Goal: Browse casually: Explore the website without a specific task or goal

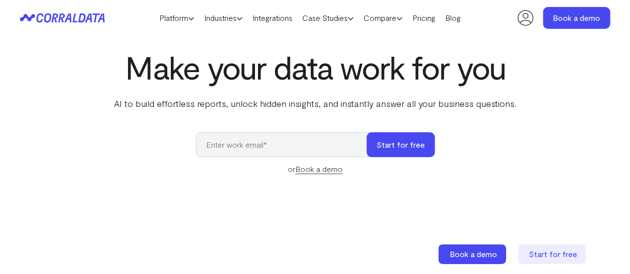
scroll to position [29, 0]
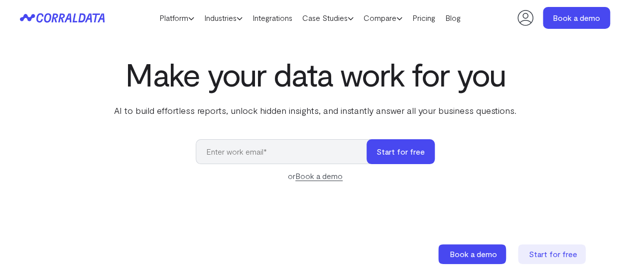
click at [212, 85] on h1 "Make your data work for you" at bounding box center [315, 74] width 406 height 36
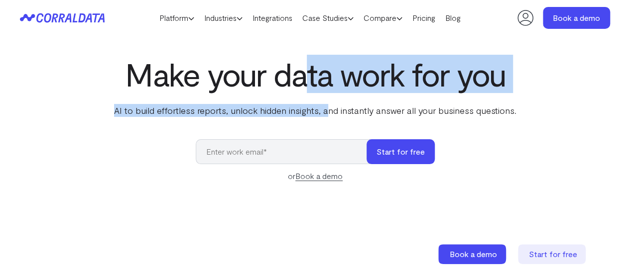
click at [326, 93] on div "Make your data work for you AI to build effortless reports, unlock hidden insig…" at bounding box center [315, 86] width 406 height 61
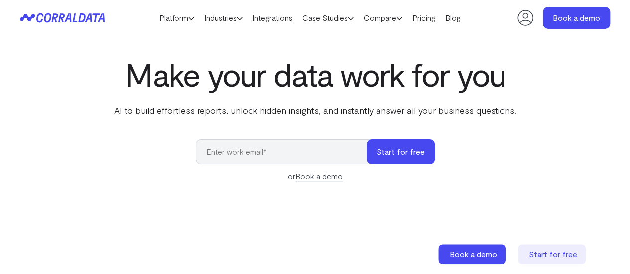
click at [291, 75] on h1 "Make your data work for you" at bounding box center [315, 74] width 406 height 36
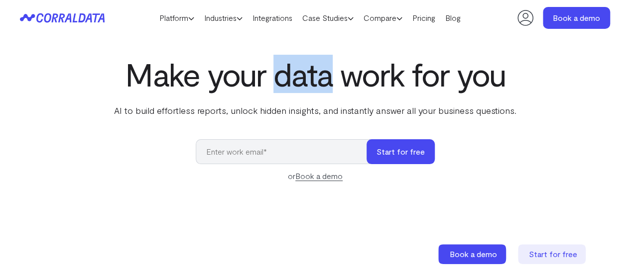
click at [291, 74] on h1 "Make your data work for you" at bounding box center [315, 74] width 406 height 36
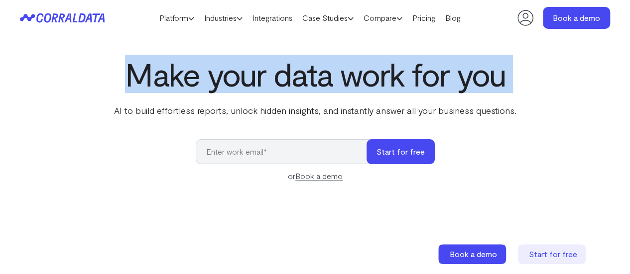
click at [291, 74] on h1 "Make your data work for you" at bounding box center [315, 74] width 406 height 36
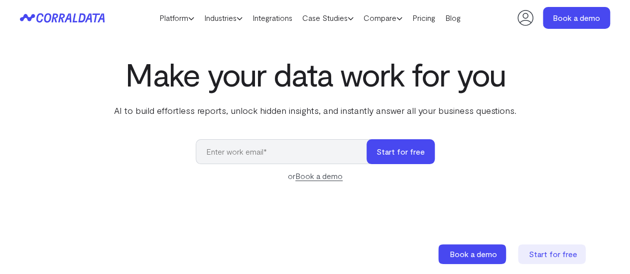
click at [267, 115] on p "AI to build effortless reports, unlock hidden insights, and instantly answer al…" at bounding box center [315, 110] width 406 height 13
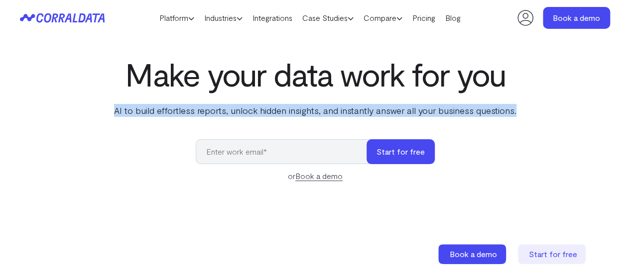
click at [267, 115] on p "AI to build effortless reports, unlock hidden insights, and instantly answer al…" at bounding box center [315, 110] width 406 height 13
click at [239, 78] on h1 "Make your data work for you" at bounding box center [315, 74] width 406 height 36
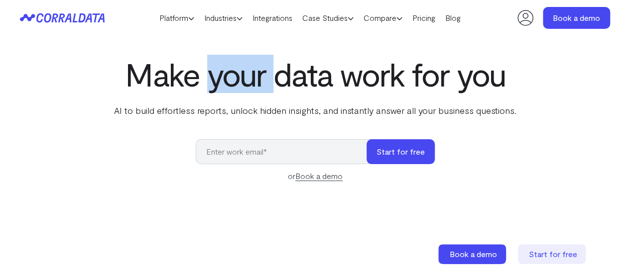
click at [239, 78] on h1 "Make your data work for you" at bounding box center [315, 74] width 406 height 36
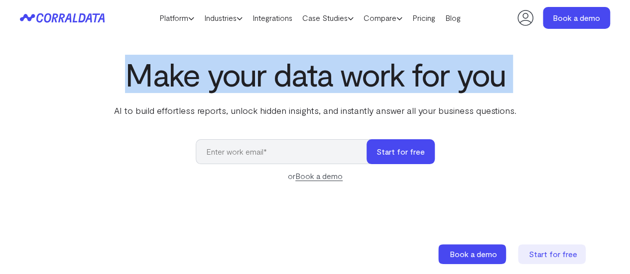
click at [288, 84] on h1 "Make your data work for you" at bounding box center [315, 74] width 406 height 36
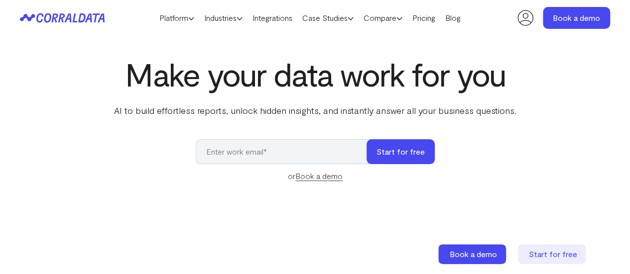
click at [266, 104] on div "Make your data work for you AI to build effortless reports, unlock hidden insig…" at bounding box center [315, 86] width 406 height 61
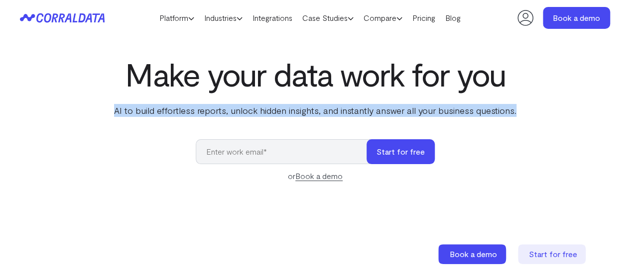
click at [266, 104] on div "Make your data work for you AI to build effortless reports, unlock hidden insig…" at bounding box center [315, 86] width 406 height 61
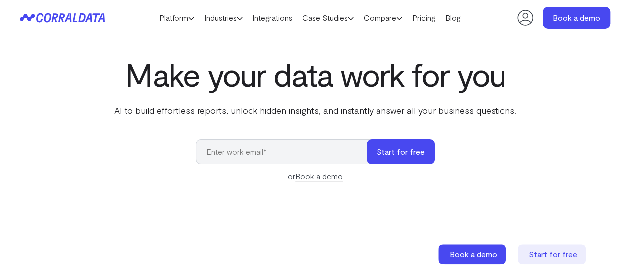
click at [283, 90] on h1 "Make your data work for you" at bounding box center [315, 74] width 406 height 36
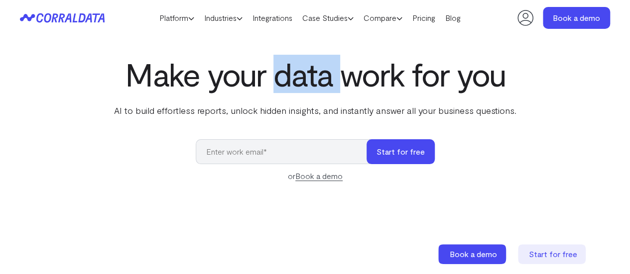
click at [283, 90] on h1 "Make your data work for you" at bounding box center [315, 74] width 406 height 36
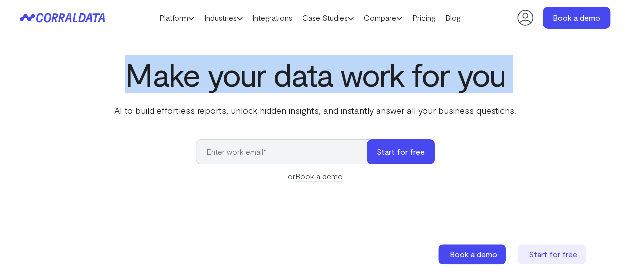
click at [283, 90] on h1 "Make your data work for you" at bounding box center [315, 74] width 406 height 36
click at [300, 111] on p "AI to build effortless reports, unlock hidden insights, and instantly answer al…" at bounding box center [315, 110] width 406 height 13
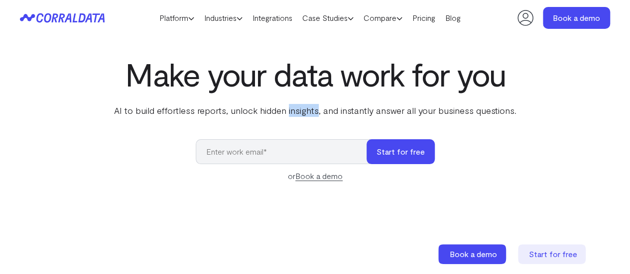
click at [300, 111] on p "AI to build effortless reports, unlock hidden insights, and instantly answer al…" at bounding box center [315, 110] width 406 height 13
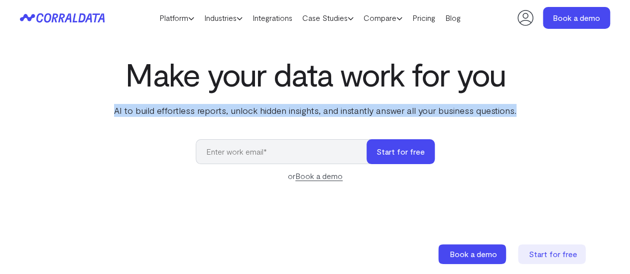
click at [300, 111] on p "AI to build effortless reports, unlock hidden insights, and instantly answer al…" at bounding box center [315, 110] width 406 height 13
click at [289, 97] on div "Make your data work for you AI to build effortless reports, unlock hidden insig…" at bounding box center [315, 86] width 406 height 61
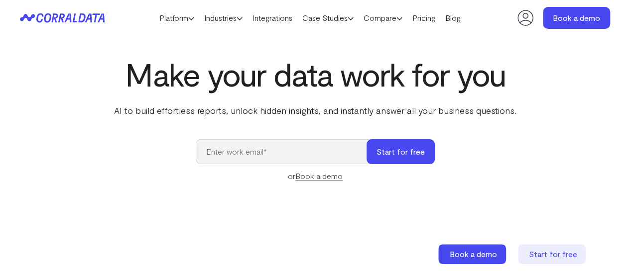
click at [288, 87] on h1 "Make your data work for you" at bounding box center [315, 74] width 406 height 36
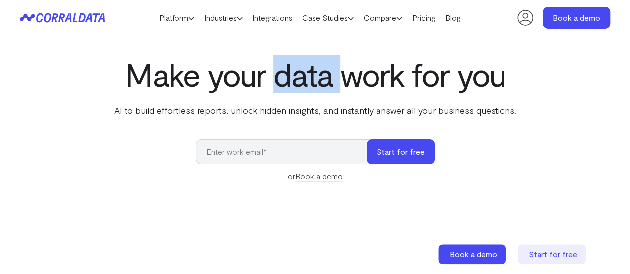
click at [288, 87] on h1 "Make your data work for you" at bounding box center [315, 74] width 406 height 36
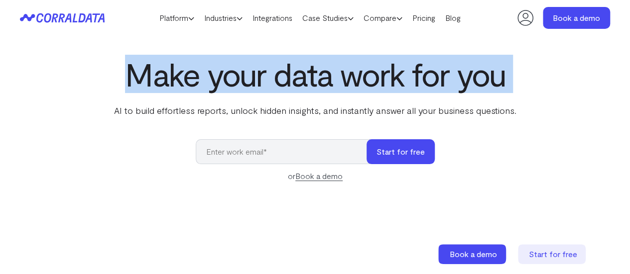
click at [288, 87] on h1 "Make your data work for you" at bounding box center [315, 74] width 406 height 36
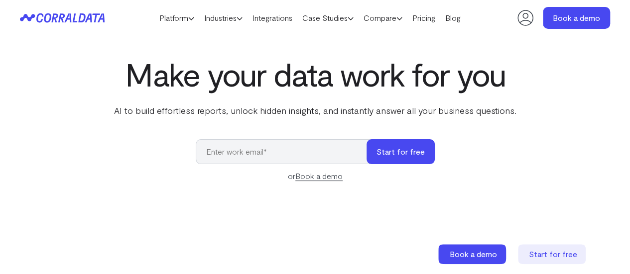
click at [288, 109] on p "AI to build effortless reports, unlock hidden insights, and instantly answer al…" at bounding box center [315, 110] width 406 height 13
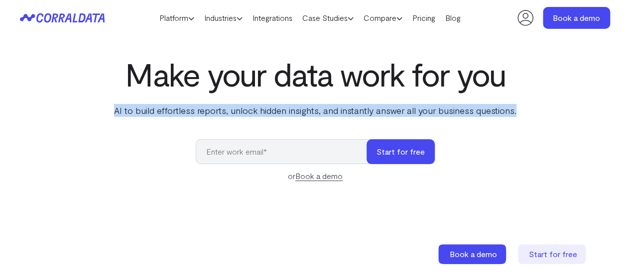
click at [288, 109] on p "AI to build effortless reports, unlock hidden insights, and instantly answer al…" at bounding box center [315, 110] width 406 height 13
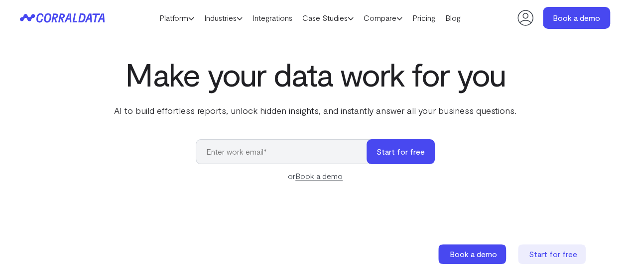
click at [266, 83] on h1 "Make your data work for you" at bounding box center [315, 74] width 406 height 36
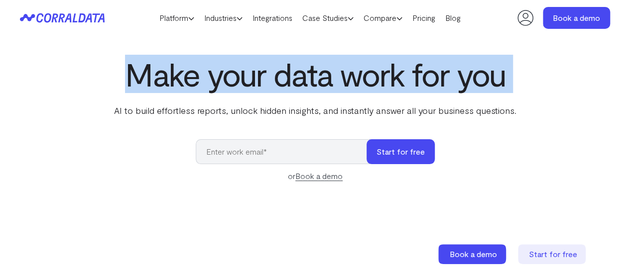
click at [266, 83] on h1 "Make your data work for you" at bounding box center [315, 74] width 406 height 36
click at [302, 89] on h1 "Make your data work for you" at bounding box center [315, 74] width 406 height 36
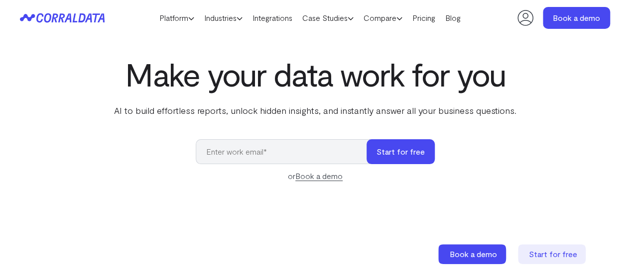
scroll to position [79, 0]
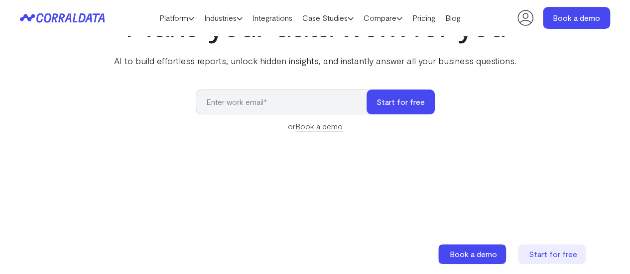
click at [270, 57] on p "AI to build effortless reports, unlock hidden insights, and instantly answer al…" at bounding box center [315, 60] width 406 height 13
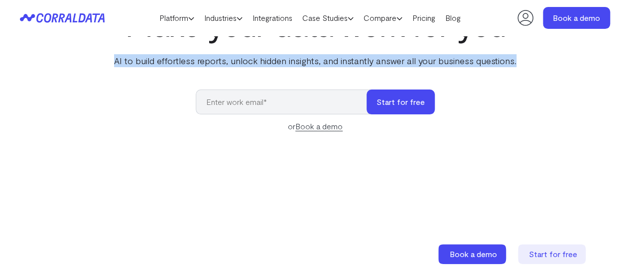
click at [270, 57] on p "AI to build effortless reports, unlock hidden insights, and instantly answer al…" at bounding box center [315, 60] width 406 height 13
click at [218, 60] on p "AI to build effortless reports, unlock hidden insights, and instantly answer al…" at bounding box center [315, 60] width 406 height 13
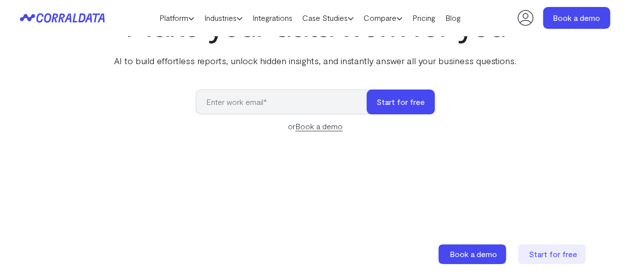
click at [176, 60] on p "AI to build effortless reports, unlock hidden insights, and instantly answer al…" at bounding box center [315, 60] width 406 height 13
click at [203, 66] on p "AI to build effortless reports, unlock hidden insights, and instantly answer al…" at bounding box center [315, 60] width 406 height 13
click at [247, 63] on p "AI to build effortless reports, unlock hidden insights, and instantly answer al…" at bounding box center [315, 60] width 406 height 13
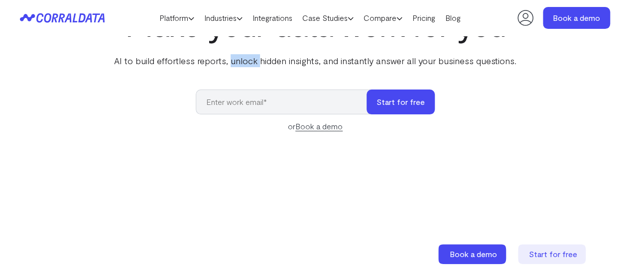
click at [247, 63] on p "AI to build effortless reports, unlock hidden insights, and instantly answer al…" at bounding box center [315, 60] width 406 height 13
click at [284, 63] on p "AI to build effortless reports, unlock hidden insights, and instantly answer al…" at bounding box center [315, 60] width 406 height 13
click at [316, 63] on p "AI to build effortless reports, unlock hidden insights, and instantly answer al…" at bounding box center [315, 60] width 406 height 13
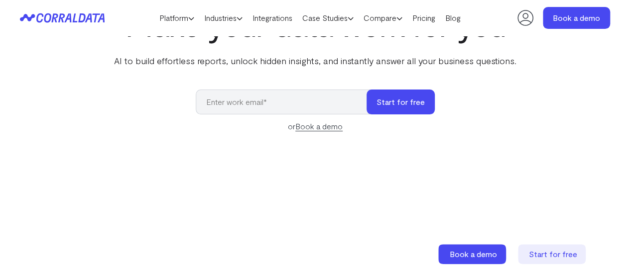
click at [350, 62] on p "AI to build effortless reports, unlock hidden insights, and instantly answer al…" at bounding box center [315, 60] width 406 height 13
click at [406, 61] on p "AI to build effortless reports, unlock hidden insights, and instantly answer al…" at bounding box center [315, 60] width 406 height 13
